Goal: Task Accomplishment & Management: Use online tool/utility

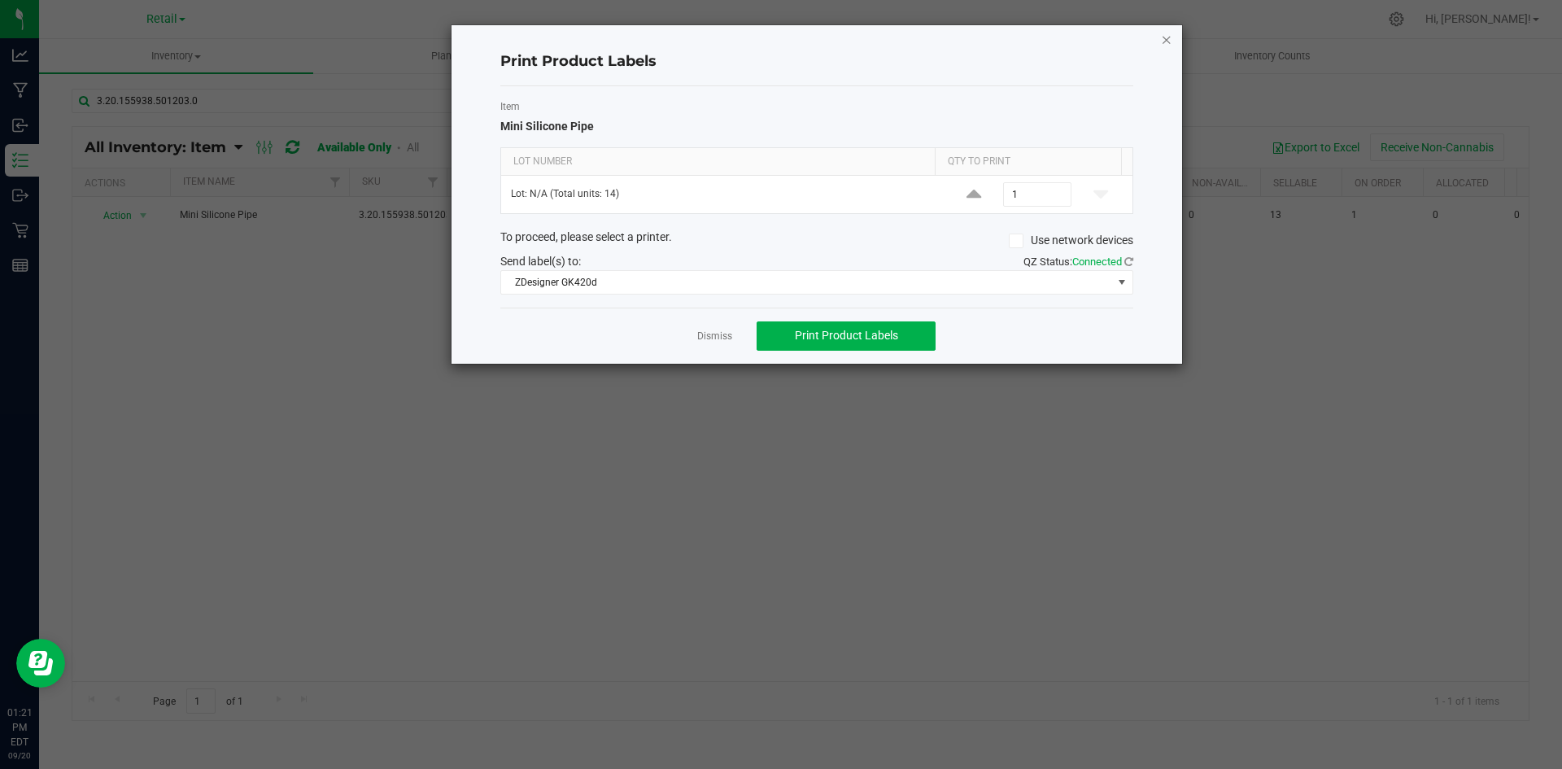
click at [1166, 34] on icon "button" at bounding box center [1166, 39] width 11 height 20
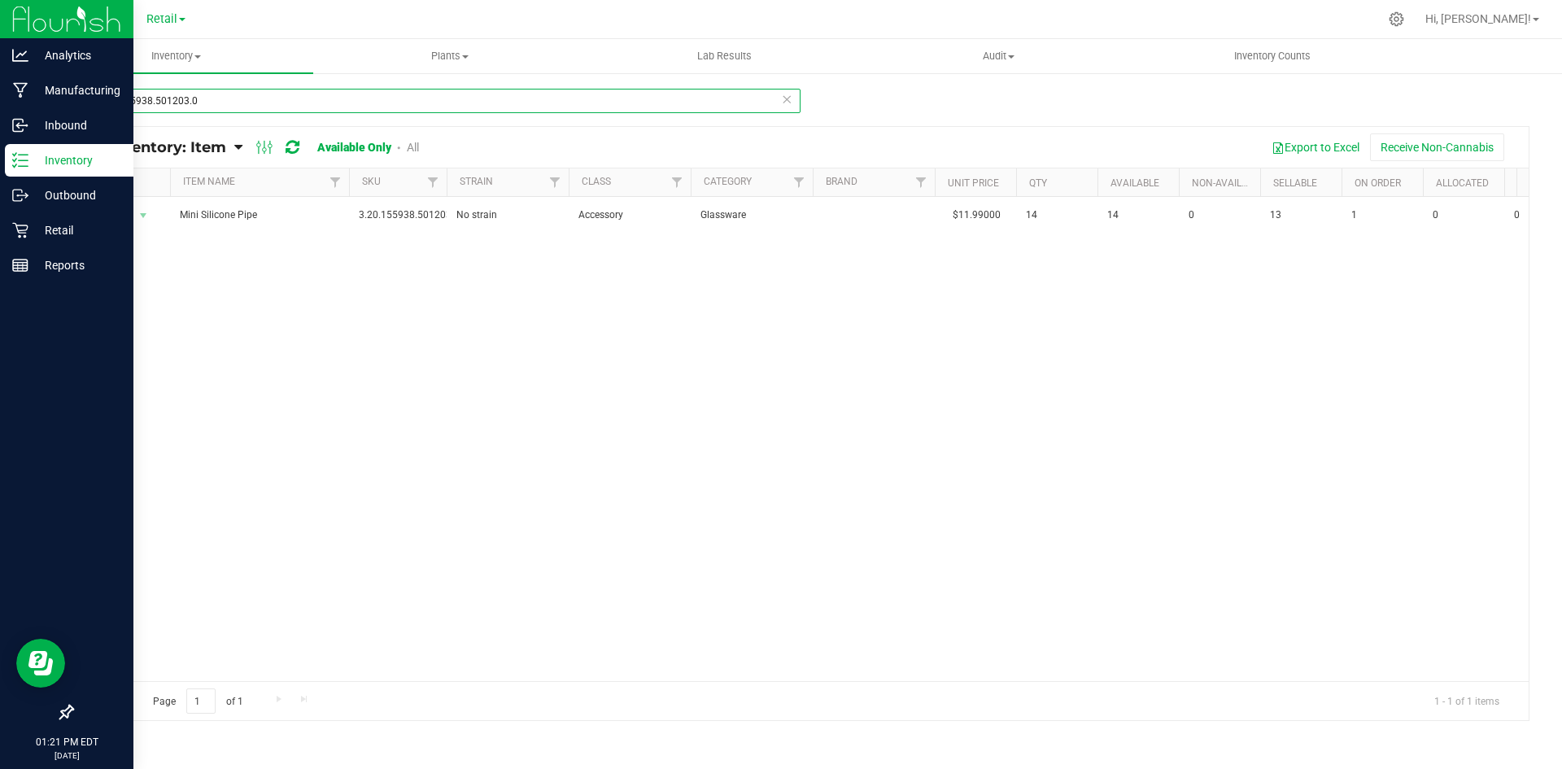
drag, startPoint x: 236, startPoint y: 97, endPoint x: 0, endPoint y: 30, distance: 245.2
click at [0, 30] on div "Analytics Manufacturing Inbound Inventory Outbound Retail Reports 01:21 PM EDT …" at bounding box center [781, 384] width 1562 height 769
type input "1869"
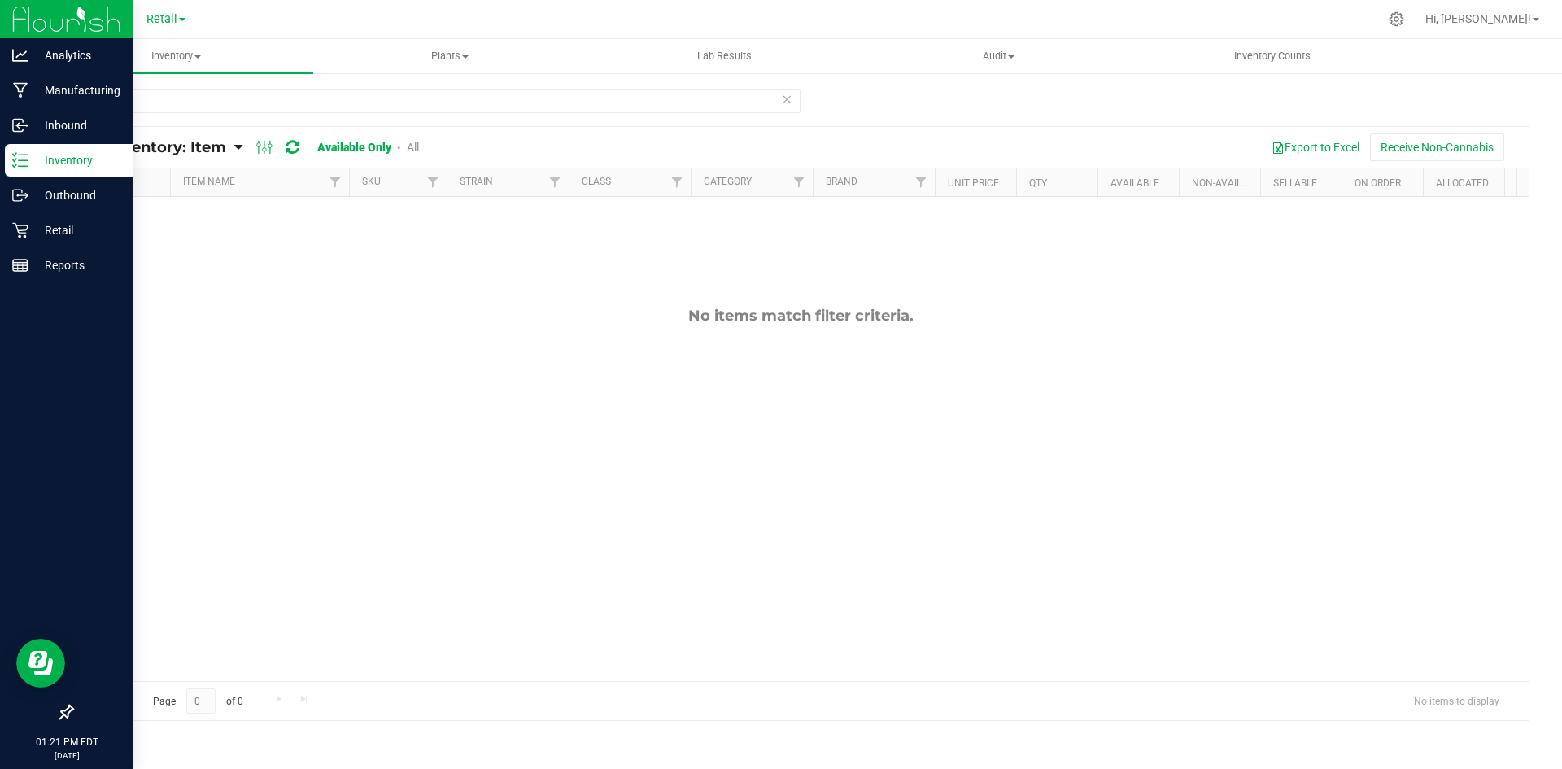
click at [19, 164] on icon at bounding box center [20, 160] width 16 height 16
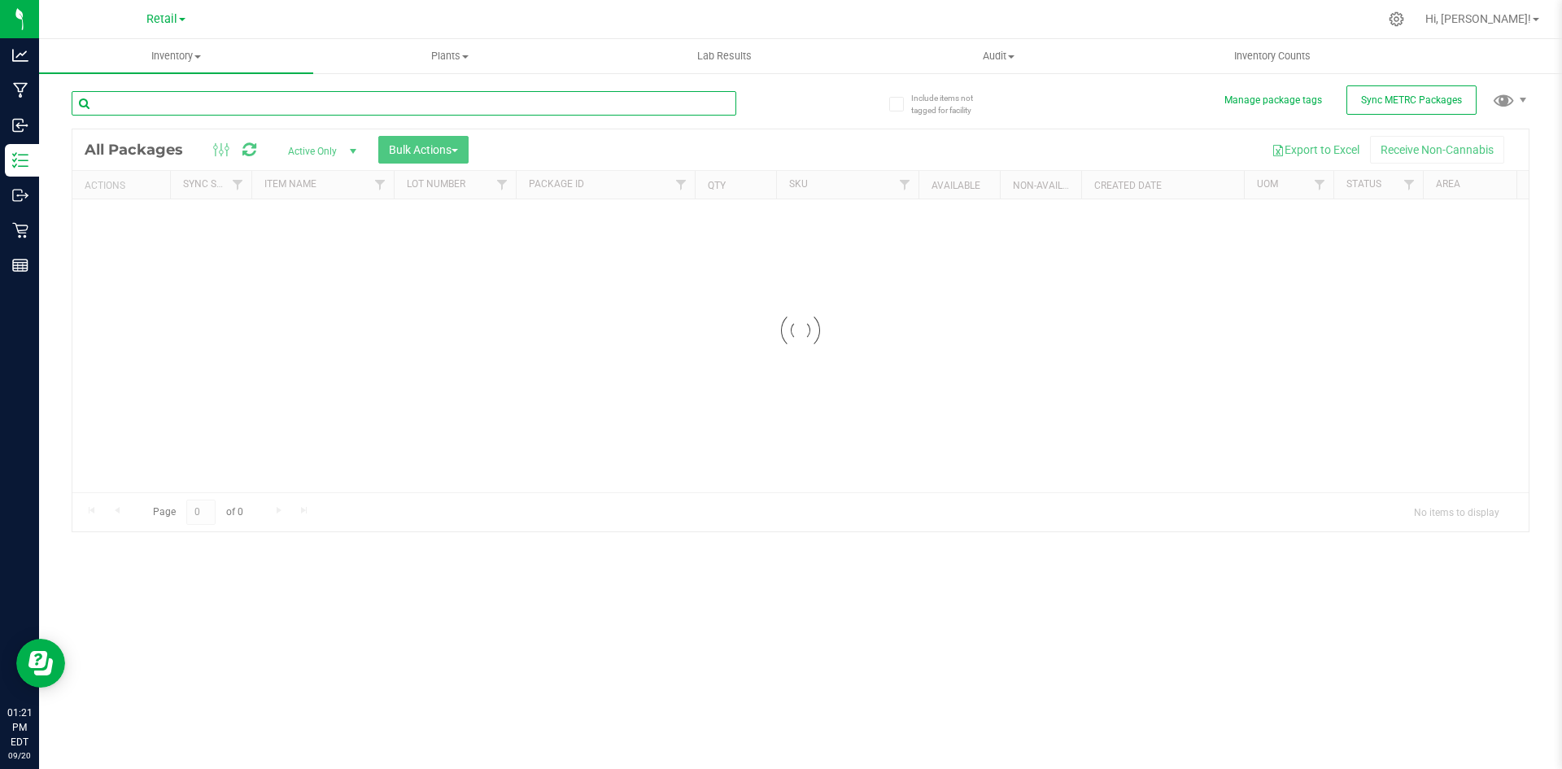
click at [254, 111] on input "text" at bounding box center [404, 103] width 665 height 24
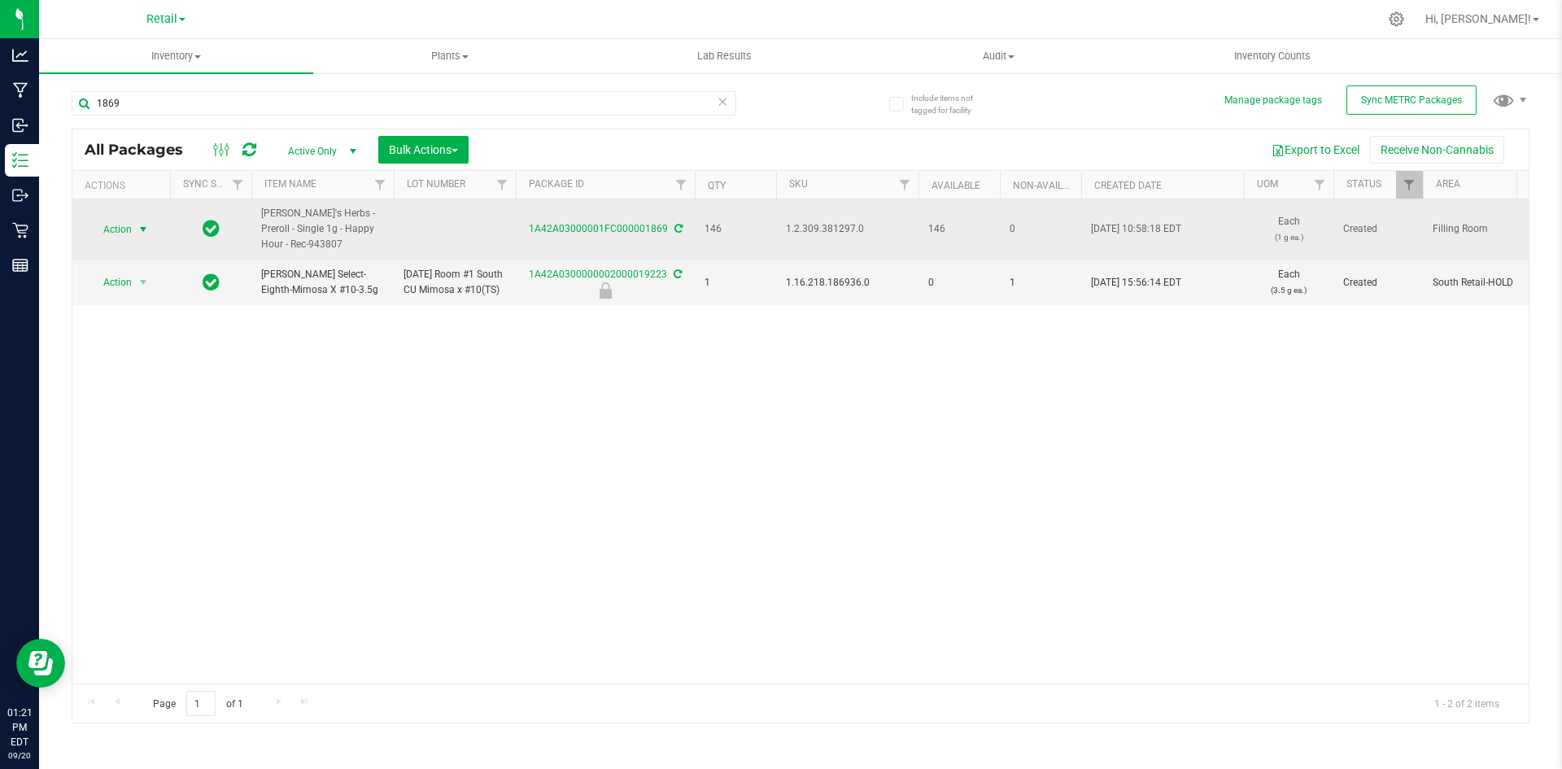
click at [105, 229] on span "Action" at bounding box center [111, 229] width 44 height 23
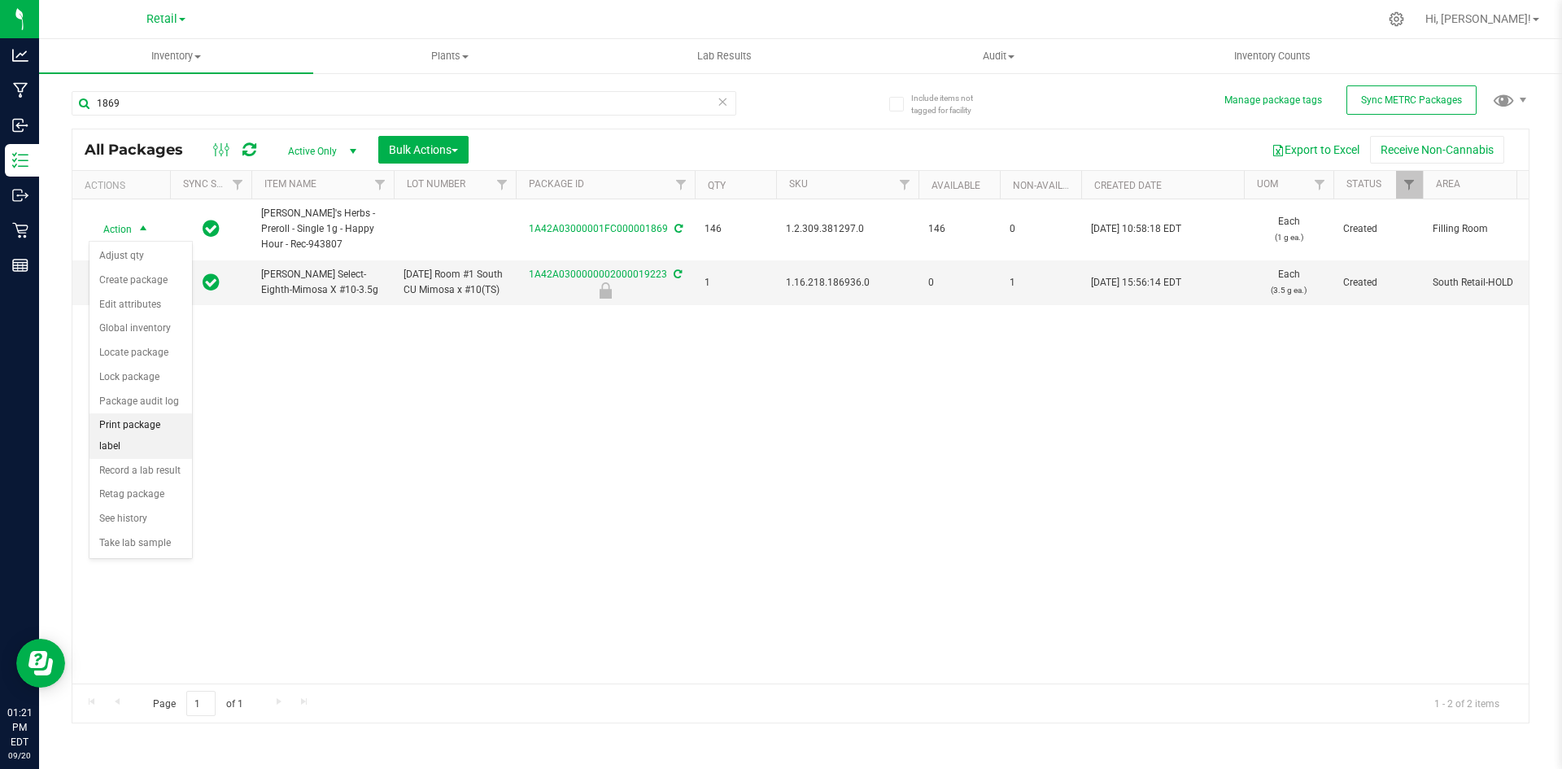
click at [169, 417] on li "Print package label" at bounding box center [141, 435] width 103 height 45
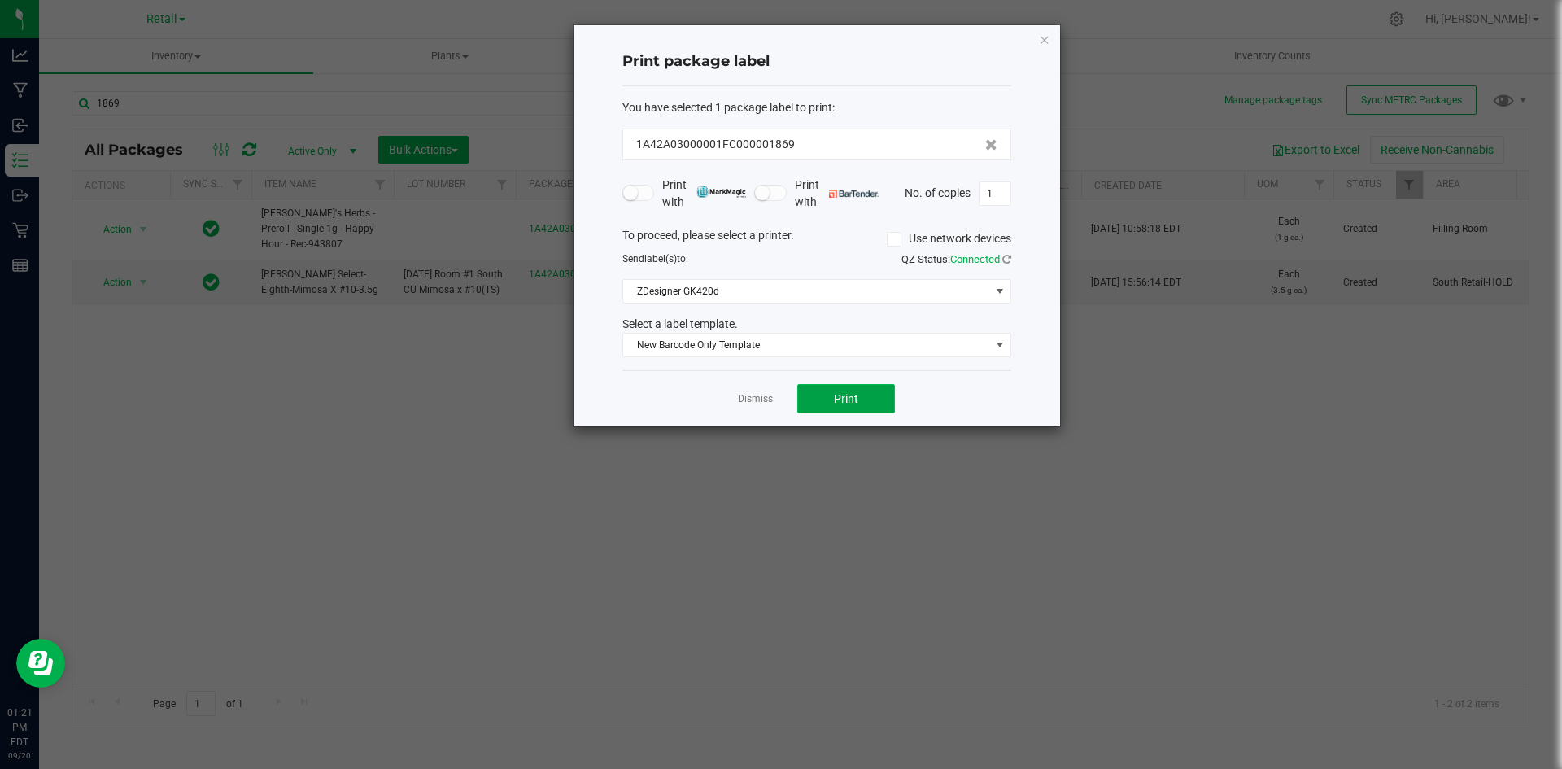
click at [841, 394] on span "Print" at bounding box center [846, 398] width 24 height 13
click at [1037, 44] on div "Print package label You have selected 1 package label to print : 1A42A03000001F…" at bounding box center [817, 225] width 487 height 401
click at [1050, 40] on icon "button" at bounding box center [1044, 39] width 11 height 20
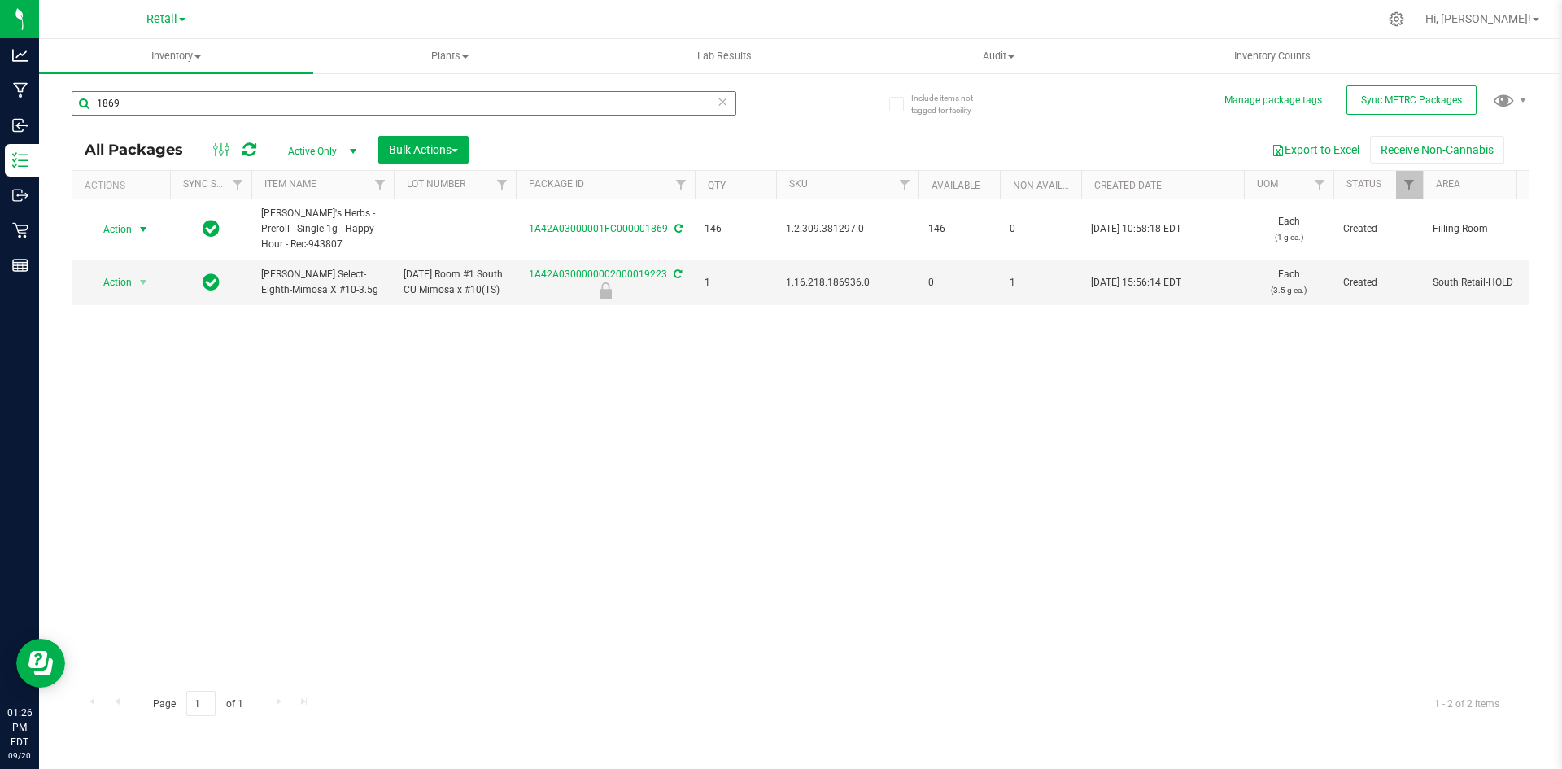
click at [354, 112] on input "1869" at bounding box center [404, 103] width 665 height 24
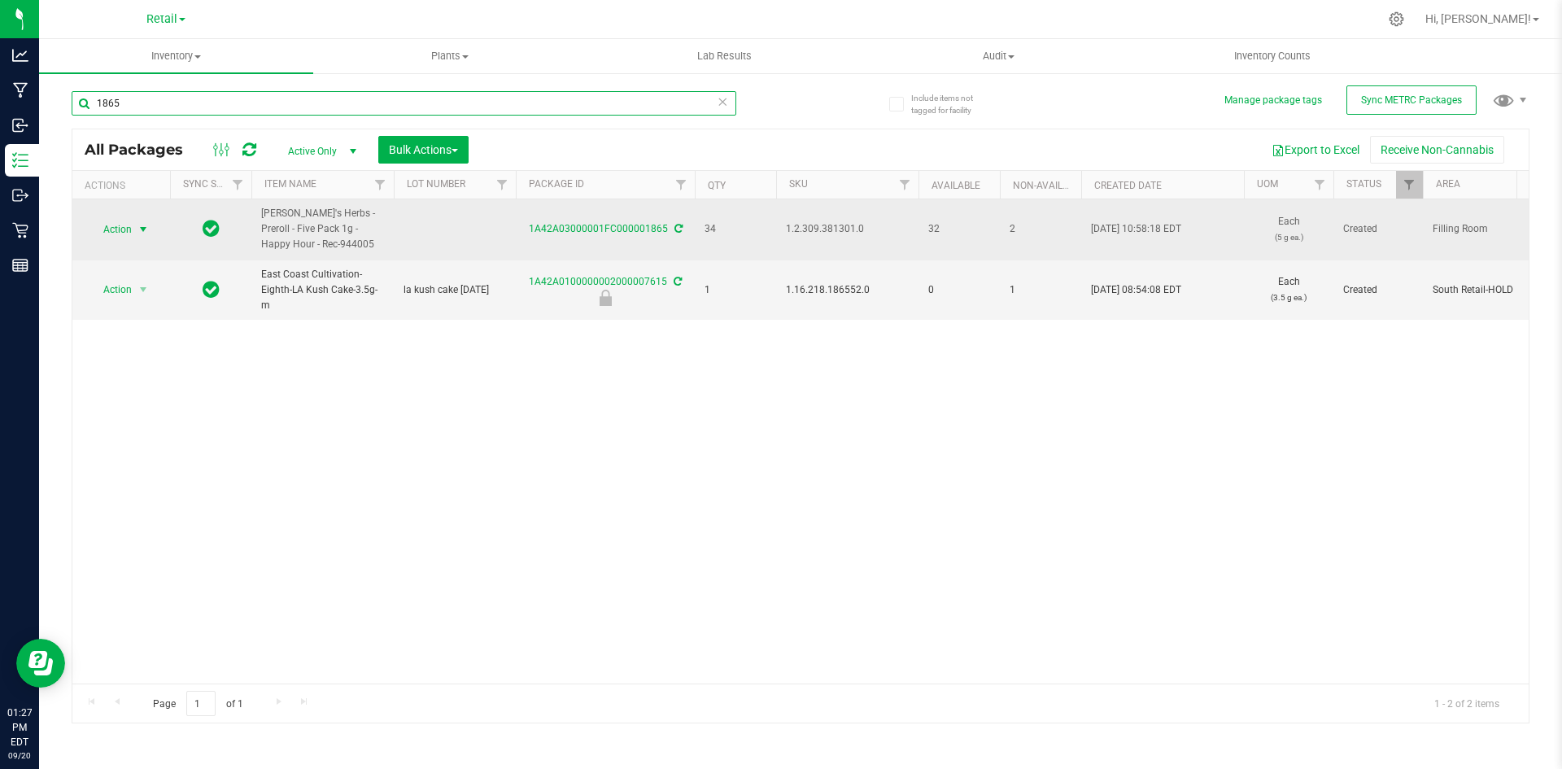
type input "1865"
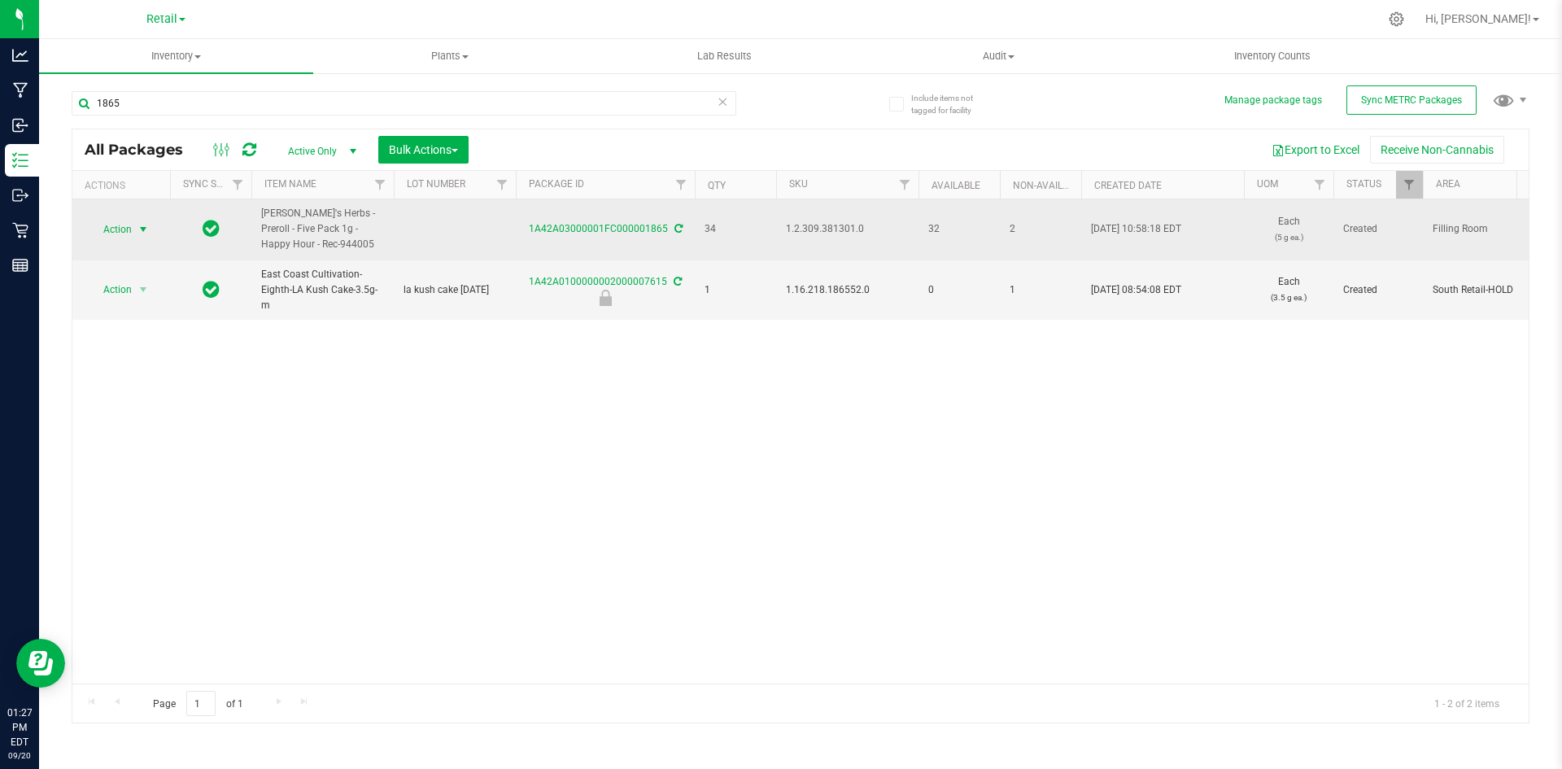
click at [127, 229] on span "Action" at bounding box center [111, 229] width 44 height 23
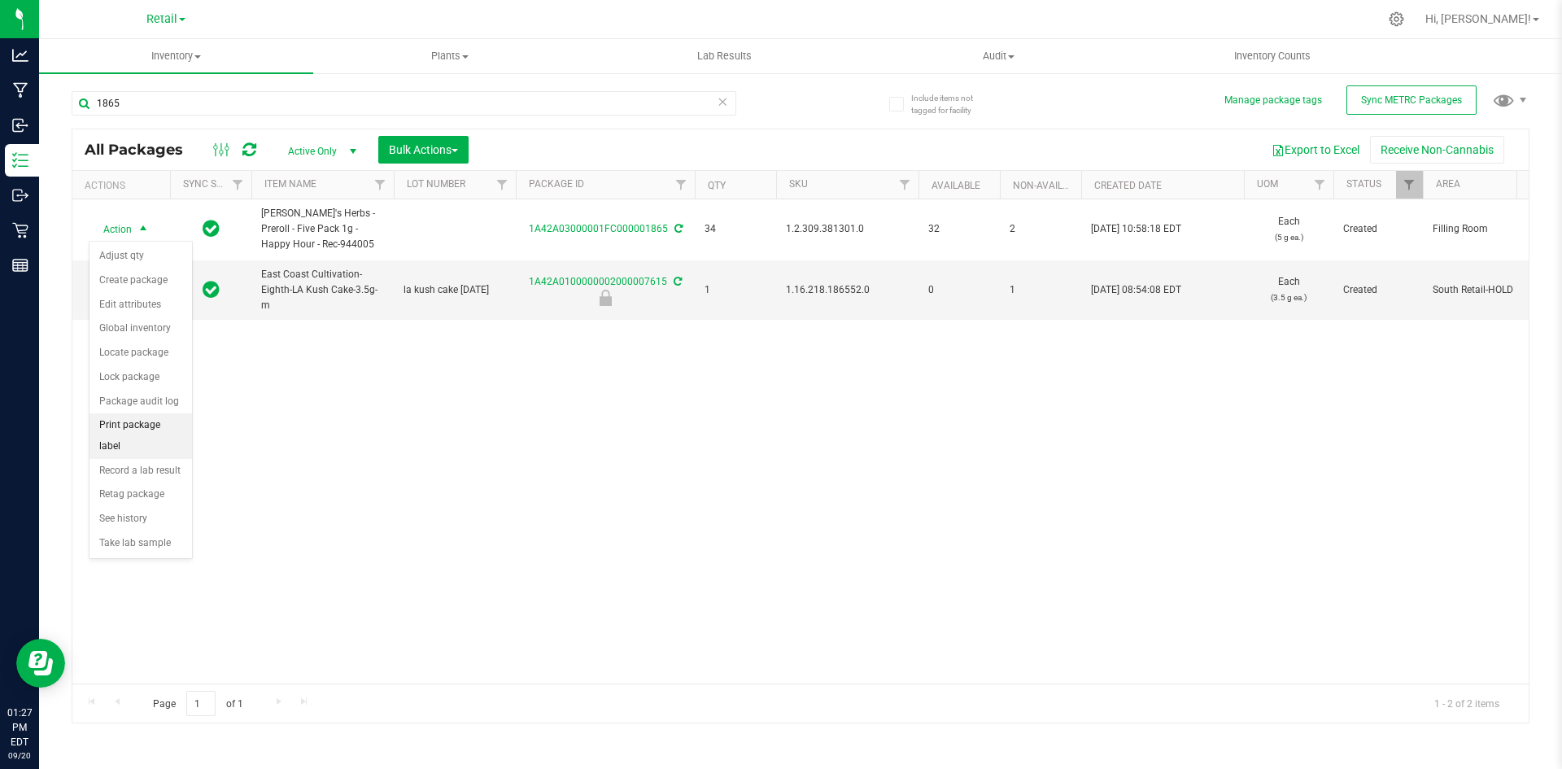
click at [164, 427] on li "Print package label" at bounding box center [141, 435] width 103 height 45
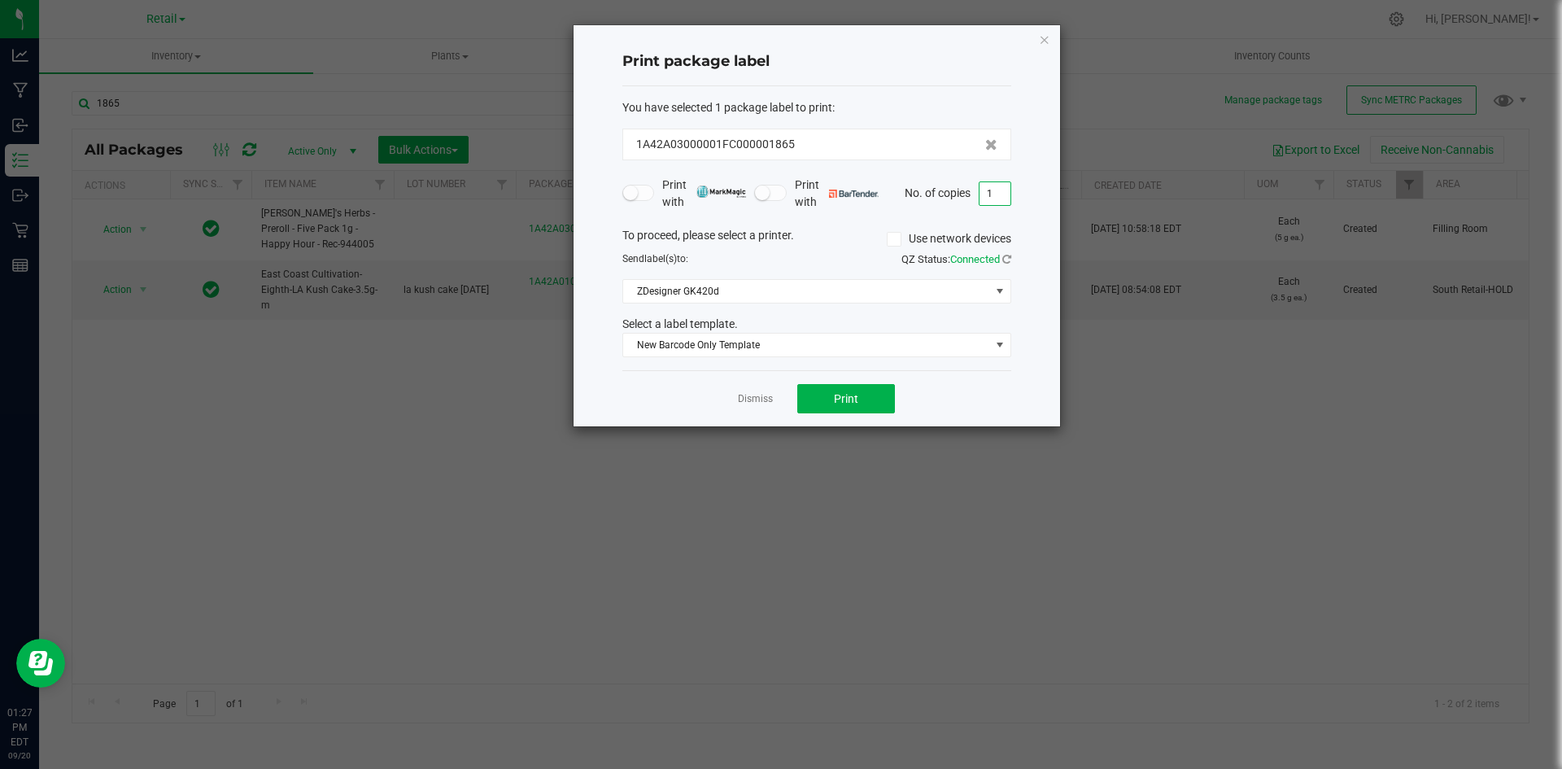
click at [994, 202] on input "1" at bounding box center [995, 193] width 31 height 23
type input "32"
click at [866, 387] on button "Print" at bounding box center [846, 398] width 98 height 29
click at [1042, 39] on icon "button" at bounding box center [1044, 39] width 11 height 20
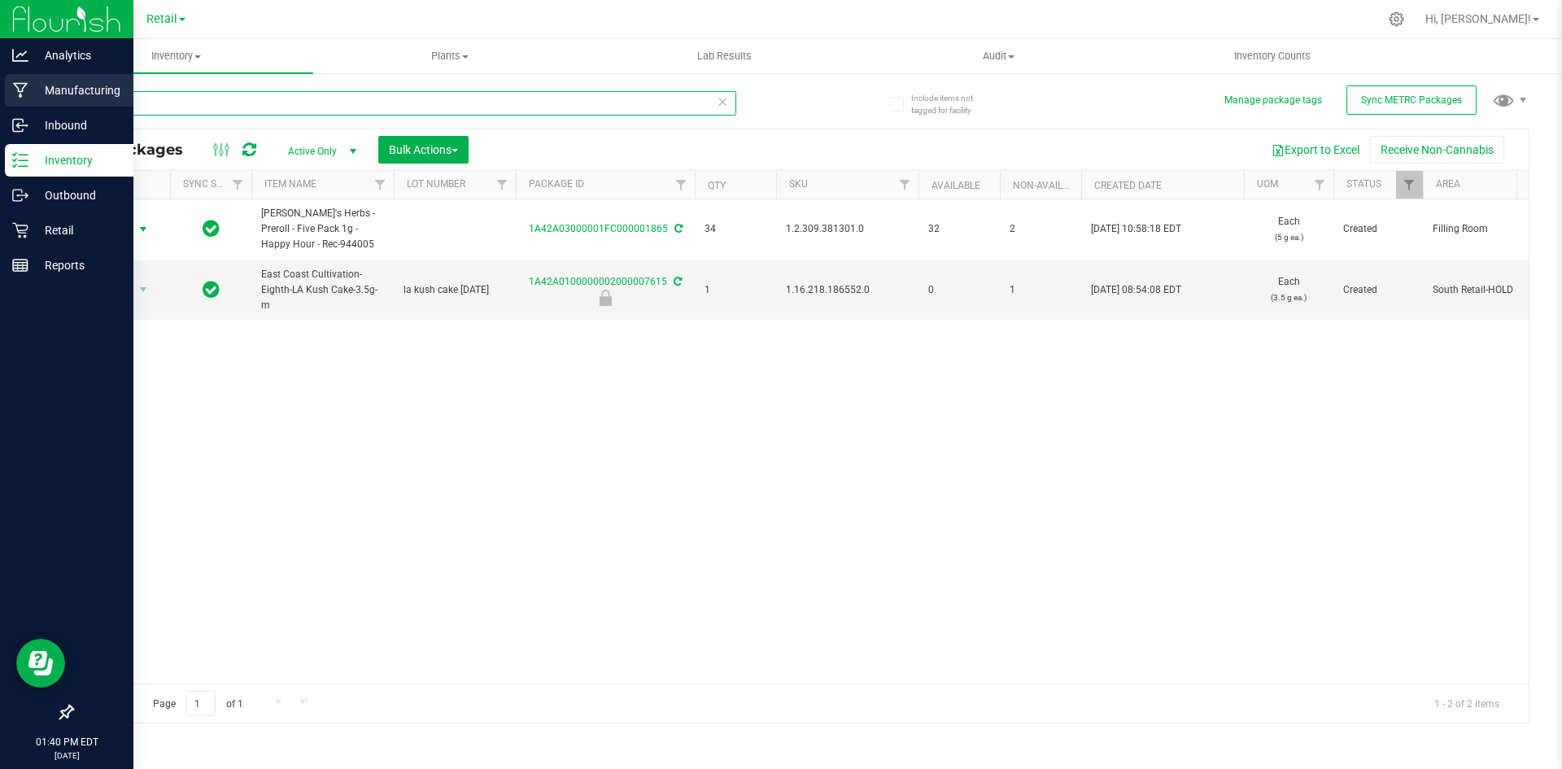
drag, startPoint x: 281, startPoint y: 104, endPoint x: 0, endPoint y: 108, distance: 280.8
click at [0, 108] on div "Analytics Manufacturing Inbound Inventory Outbound Retail Reports 01:40 PM EDT …" at bounding box center [781, 384] width 1562 height 769
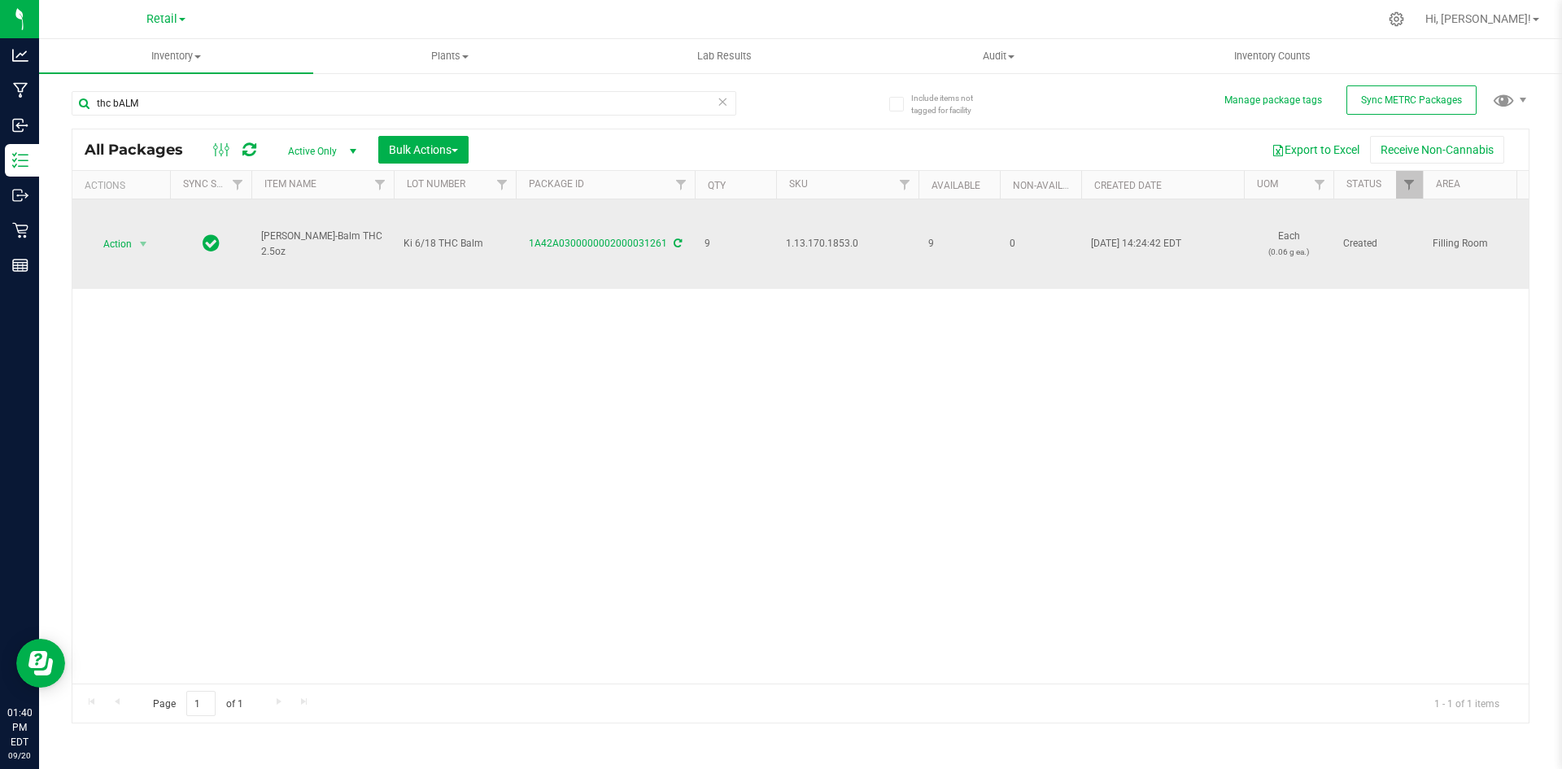
drag, startPoint x: 352, startPoint y: 243, endPoint x: 287, endPoint y: 236, distance: 65.5
click at [263, 239] on span "[PERSON_NAME]-Balm THC 2.5oz" at bounding box center [322, 244] width 123 height 31
drag, startPoint x: 287, startPoint y: 236, endPoint x: 269, endPoint y: 240, distance: 19.2
click at [269, 240] on span "[PERSON_NAME]-Balm THC 2.5oz" at bounding box center [322, 244] width 123 height 31
drag, startPoint x: 264, startPoint y: 239, endPoint x: 373, endPoint y: 243, distance: 108.3
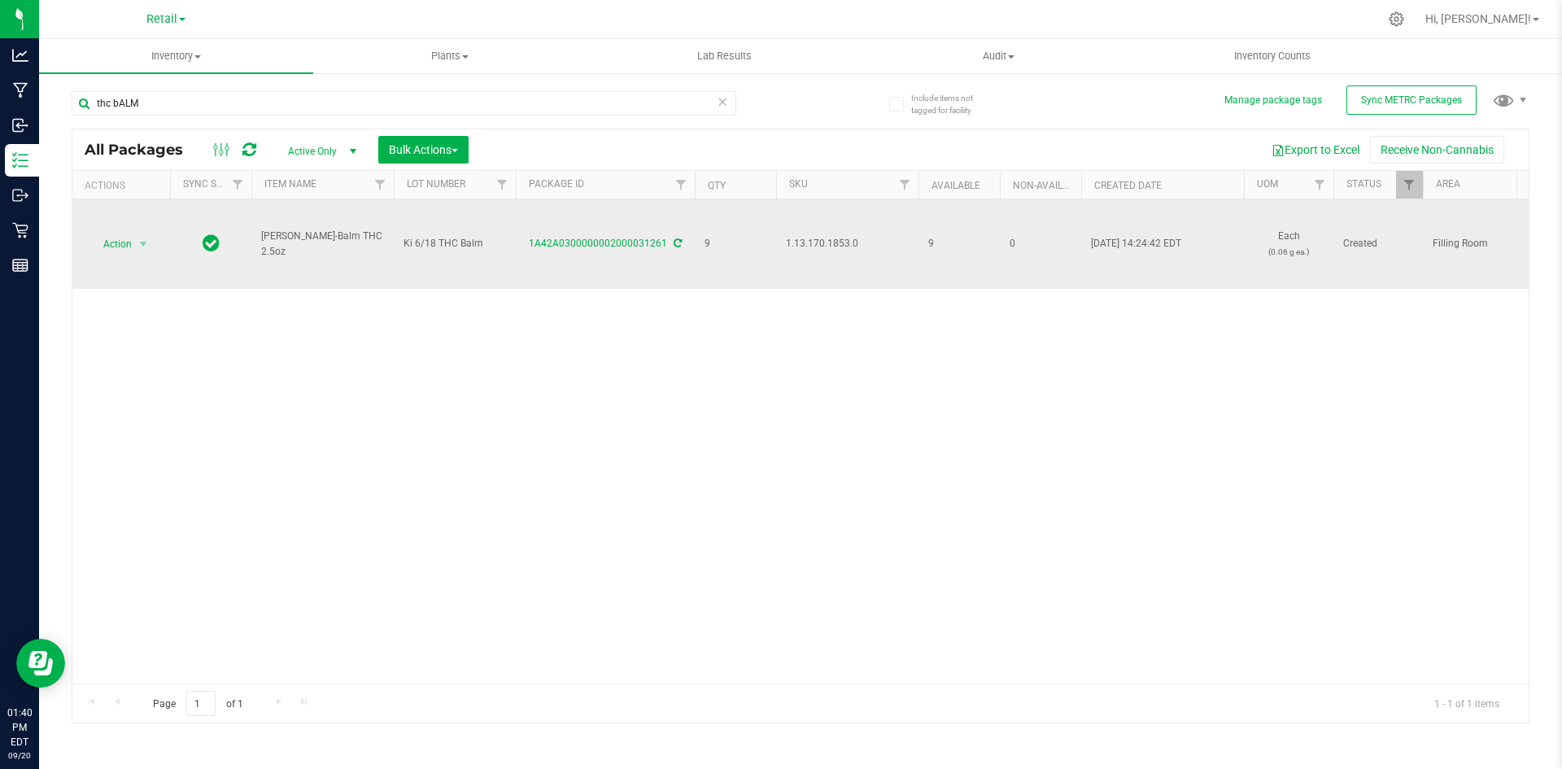
click at [374, 244] on span "[PERSON_NAME]-Balm THC 2.5oz" at bounding box center [322, 244] width 123 height 31
click at [372, 242] on span "[PERSON_NAME]-Balm THC 2.5oz" at bounding box center [322, 244] width 123 height 31
drag, startPoint x: 372, startPoint y: 242, endPoint x: 267, endPoint y: 240, distance: 105.0
click at [267, 240] on span "[PERSON_NAME]-Balm THC 2.5oz" at bounding box center [322, 244] width 123 height 31
copy span "[PERSON_NAME]-Balm THC 2.5oz"
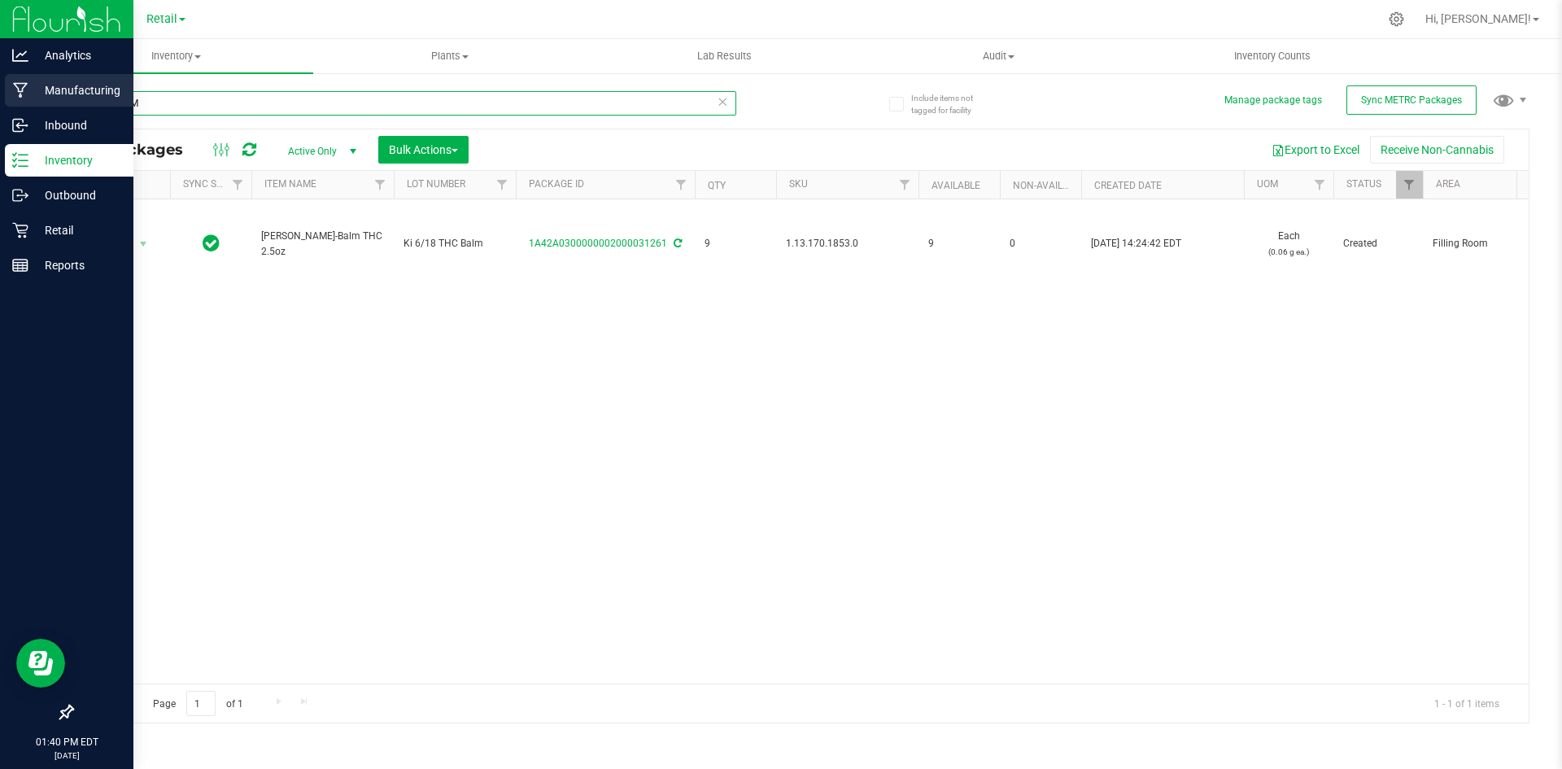
drag, startPoint x: 177, startPoint y: 103, endPoint x: 0, endPoint y: 104, distance: 176.6
click at [0, 104] on div "Analytics Manufacturing Inbound Inventory Outbound Retail Reports 01:40 PM EDT …" at bounding box center [781, 384] width 1562 height 769
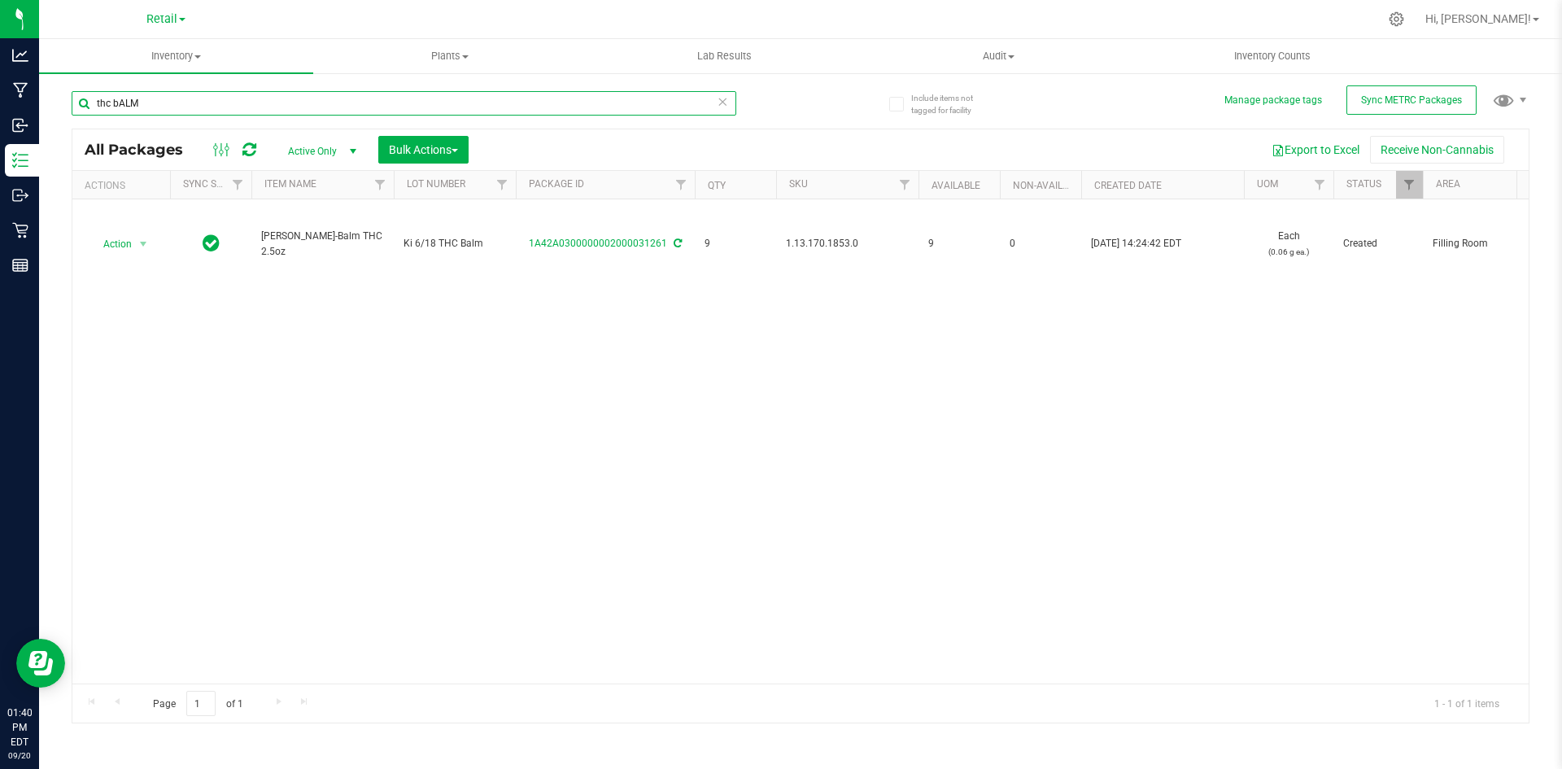
paste input "[PERSON_NAME]-Balm THC 2.5oz"
type input "[PERSON_NAME]-Balm THC 2.5oz"
click at [318, 158] on span "Active Only" at bounding box center [319, 151] width 90 height 23
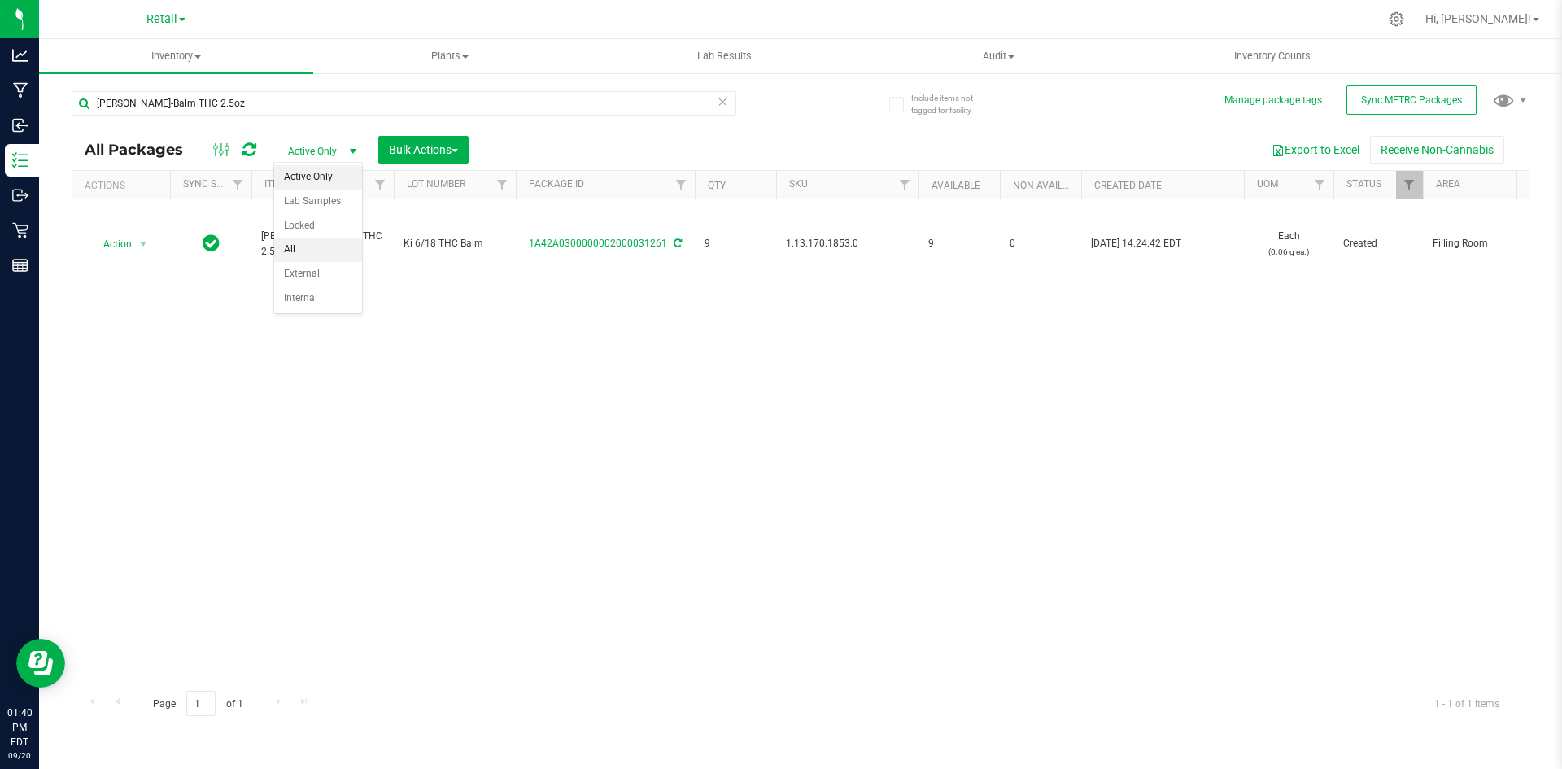
click at [307, 247] on li "All" at bounding box center [318, 250] width 88 height 24
